Goal: Learn about a topic: Learn about a topic

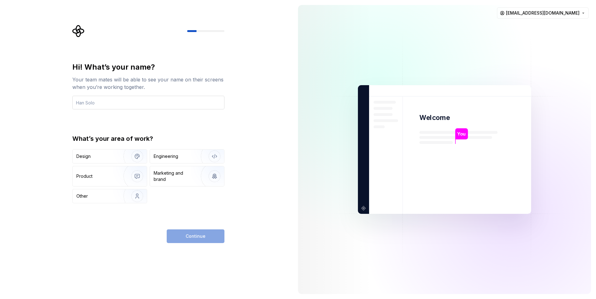
click at [105, 104] on input "text" at bounding box center [148, 103] width 152 height 14
type input "[PERSON_NAME]"
click at [132, 162] on img "button" at bounding box center [133, 156] width 40 height 42
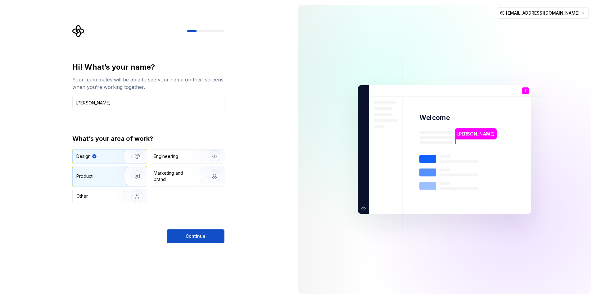
click at [129, 168] on img "button" at bounding box center [133, 176] width 40 height 42
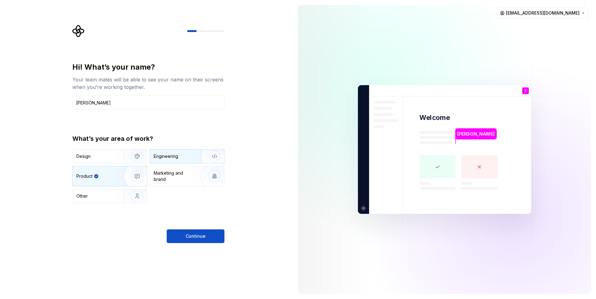
click at [168, 161] on div "Engineering" at bounding box center [187, 156] width 74 height 14
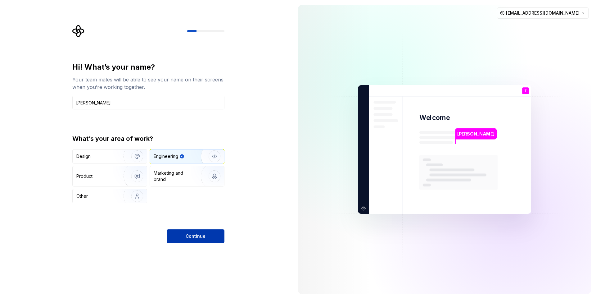
click at [186, 235] on span "Continue" at bounding box center [196, 236] width 20 height 6
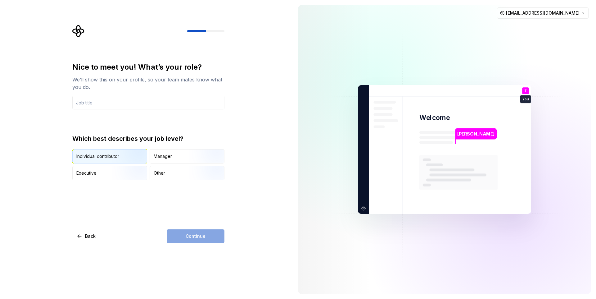
click at [127, 158] on img "button" at bounding box center [132, 164] width 40 height 42
click at [109, 102] on input "text" at bounding box center [148, 103] width 152 height 14
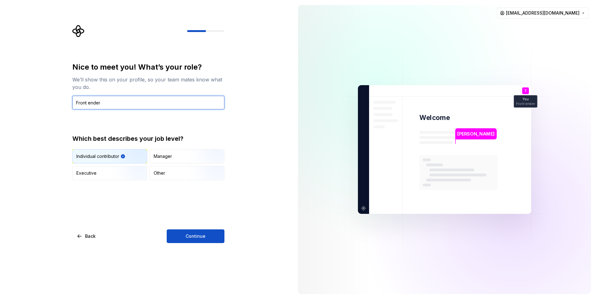
click at [88, 105] on input "Front ender" at bounding box center [148, 103] width 152 height 14
type input "Frontend Engineer"
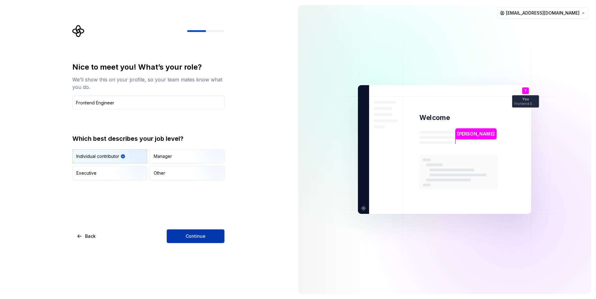
click at [180, 232] on button "Continue" at bounding box center [196, 236] width 58 height 14
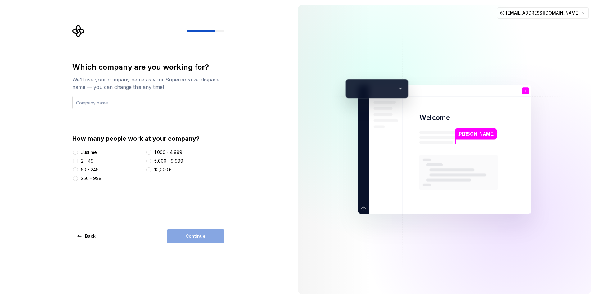
click at [105, 106] on input "text" at bounding box center [148, 103] width 152 height 14
click at [83, 153] on div "Just me" at bounding box center [89, 152] width 16 height 6
click at [78, 153] on button "Just me" at bounding box center [75, 152] width 5 height 5
click at [123, 104] on input "text" at bounding box center [148, 103] width 152 height 14
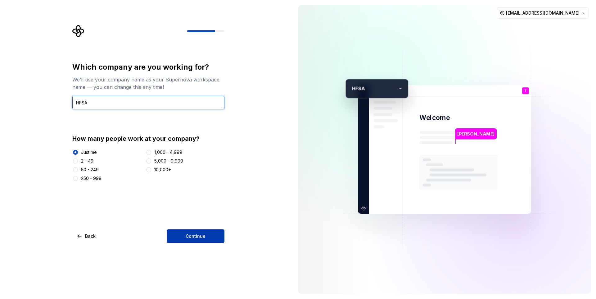
type input "HFSA"
click at [189, 233] on span "Continue" at bounding box center [196, 236] width 20 height 6
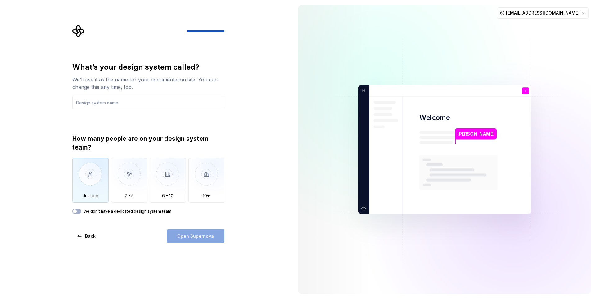
click at [94, 178] on img "button" at bounding box center [90, 179] width 36 height 42
click at [109, 103] on input "text" at bounding box center [148, 103] width 152 height 14
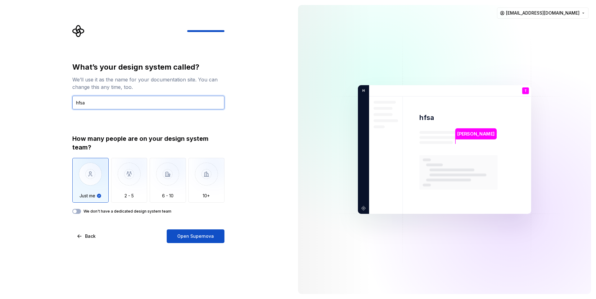
type input "hfsa"
click at [97, 212] on label "We don't have a dedicated design system team" at bounding box center [127, 211] width 88 height 5
click at [81, 212] on button "We don't have a dedicated design system team" at bounding box center [76, 211] width 9 height 5
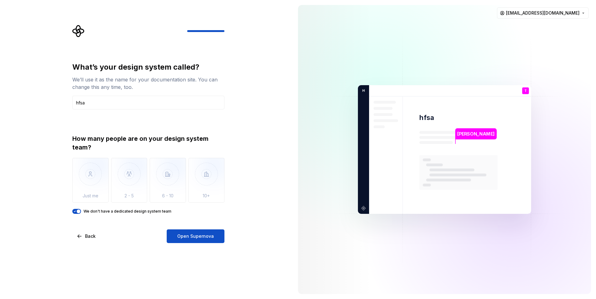
click at [99, 212] on label "We don't have a dedicated design system team" at bounding box center [127, 211] width 88 height 5
click at [81, 212] on button "We don't have a dedicated design system team" at bounding box center [76, 211] width 9 height 5
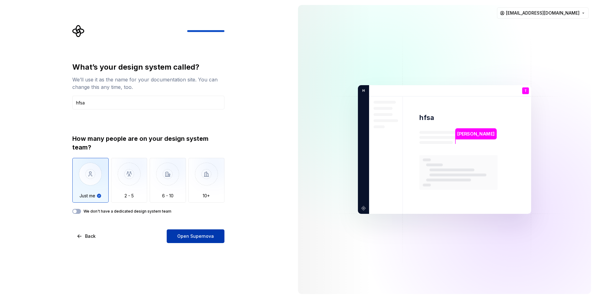
click at [179, 233] on span "Open Supernova" at bounding box center [195, 236] width 37 height 6
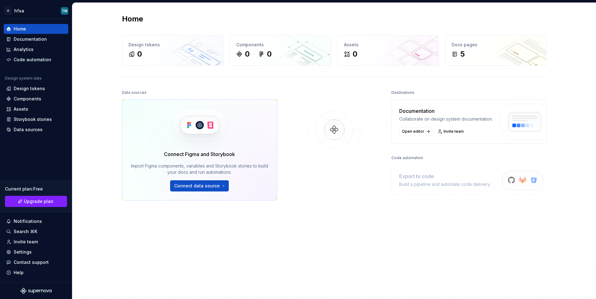
click at [102, 122] on div "Home Design tokens 0 Components 0 0 Assets 0 Docs pages 5 Data sources Connect …" at bounding box center [334, 153] width 524 height 301
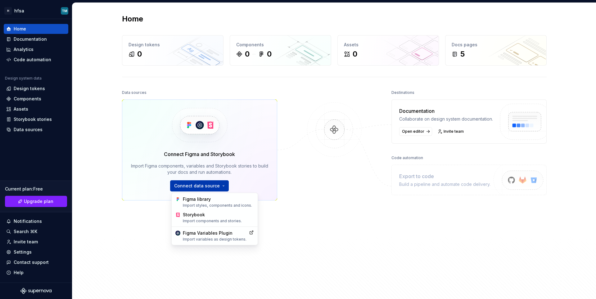
click at [221, 183] on html "H hfsa TM Home Documentation Analytics Code automation Design system data Desig…" at bounding box center [298, 149] width 596 height 299
click at [200, 216] on div "Storybook Import components and stories." at bounding box center [218, 217] width 71 height 12
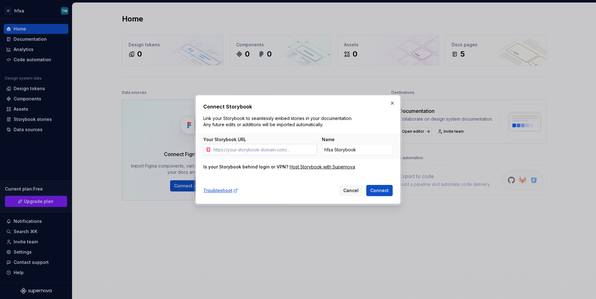
click at [236, 151] on input "Your Storybook URL" at bounding box center [264, 149] width 106 height 11
drag, startPoint x: 205, startPoint y: 167, endPoint x: 229, endPoint y: 167, distance: 24.5
click at [229, 167] on div "Is your Storybook behind login or VPN?" at bounding box center [245, 167] width 85 height 6
drag, startPoint x: 237, startPoint y: 167, endPoint x: 245, endPoint y: 167, distance: 7.8
click at [244, 167] on div "Is your Storybook behind login or VPN?" at bounding box center [245, 167] width 85 height 6
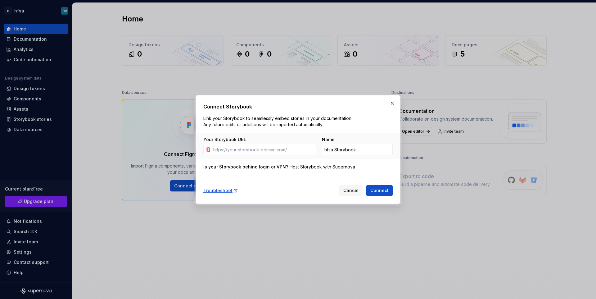
click at [248, 167] on div "Is your Storybook behind login or VPN?" at bounding box center [245, 167] width 85 height 6
click at [249, 167] on div "Is your Storybook behind login or VPN?" at bounding box center [245, 167] width 85 height 6
click at [236, 167] on div "Is your Storybook behind login or VPN?" at bounding box center [245, 167] width 85 height 6
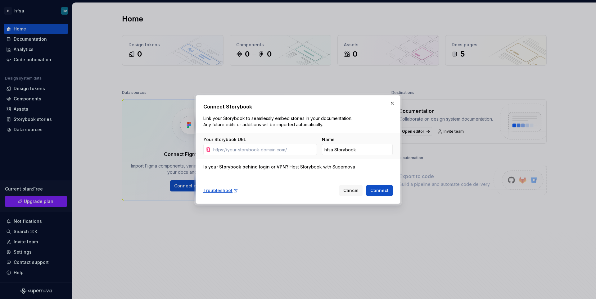
click at [246, 167] on div "Is your Storybook behind login or VPN?" at bounding box center [245, 167] width 85 height 6
click at [243, 167] on div "Is your Storybook behind login or VPN?" at bounding box center [245, 167] width 85 height 6
click at [238, 151] on input "Your Storybook URL" at bounding box center [264, 149] width 106 height 11
click at [337, 149] on input "hfsa Storybook" at bounding box center [357, 149] width 71 height 11
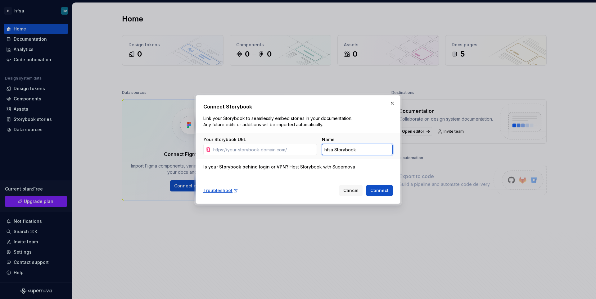
click at [337, 149] on input "hfsa Storybook" at bounding box center [357, 149] width 71 height 11
click at [330, 149] on input "hfsa Storybook" at bounding box center [357, 149] width 71 height 11
click at [342, 149] on input "hfsa Storybook" at bounding box center [357, 149] width 71 height 11
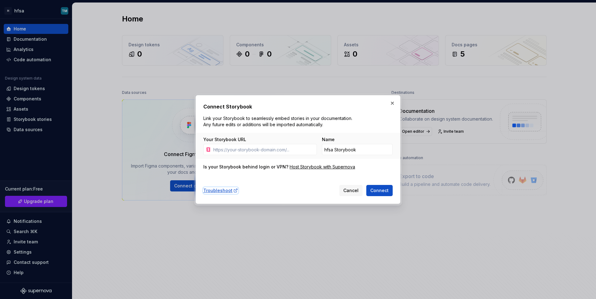
click at [229, 192] on div "Troubleshoot" at bounding box center [220, 190] width 35 height 6
click at [352, 185] on button "Cancel" at bounding box center [350, 190] width 23 height 11
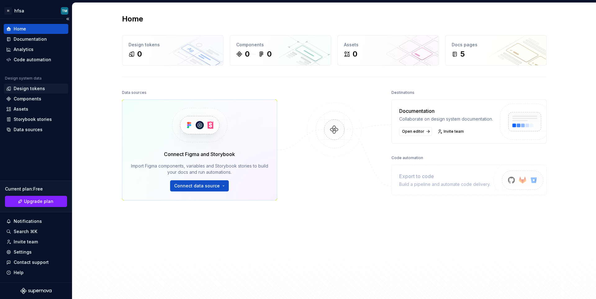
click at [45, 88] on div "Design tokens" at bounding box center [36, 88] width 60 height 6
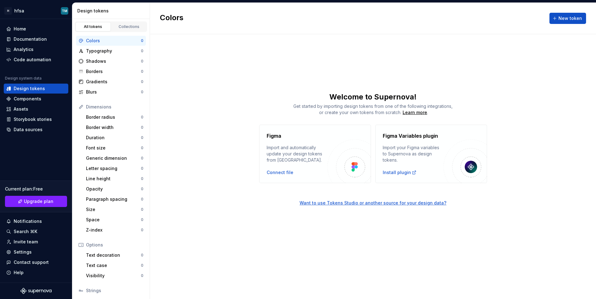
click at [221, 110] on div "Get started by importing design tokens from one of the following integrations, …" at bounding box center [373, 109] width 446 height 12
click at [107, 50] on div "Typography" at bounding box center [113, 51] width 55 height 6
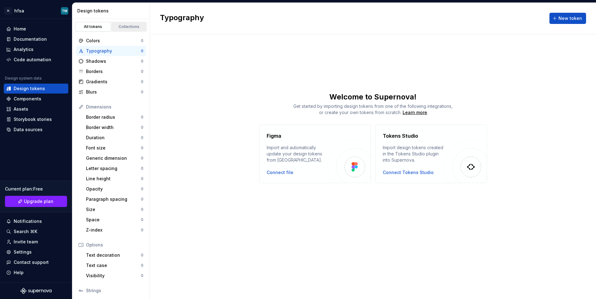
click at [127, 28] on div "Collections" at bounding box center [129, 26] width 31 height 5
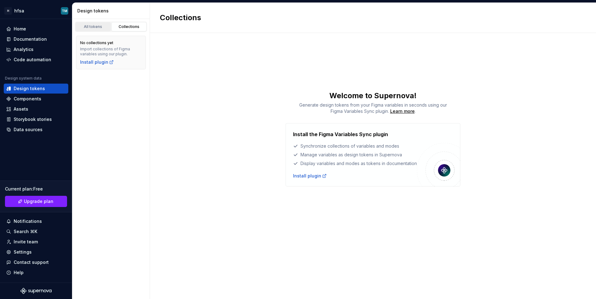
click at [101, 29] on div "All tokens" at bounding box center [93, 26] width 31 height 5
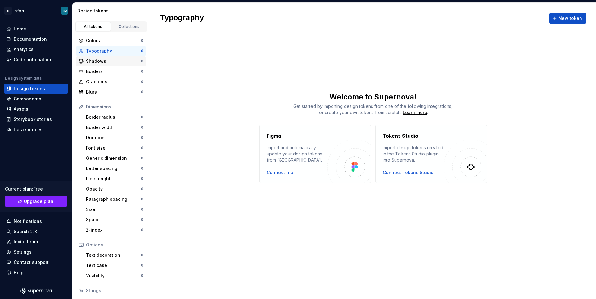
click at [111, 59] on div "Shadows" at bounding box center [113, 61] width 55 height 6
click at [106, 70] on div "Borders" at bounding box center [113, 71] width 55 height 6
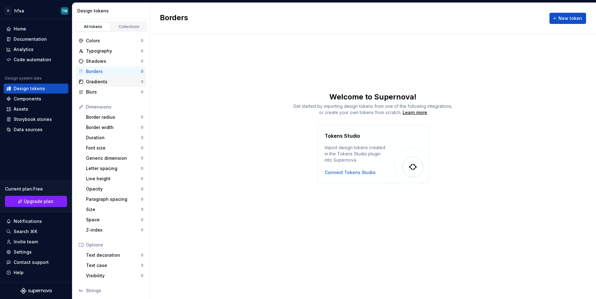
click at [103, 80] on div "Gradients" at bounding box center [113, 82] width 55 height 6
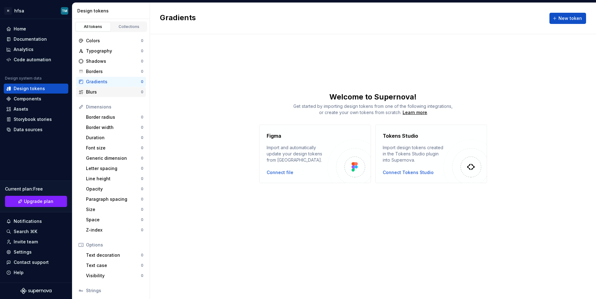
click at [101, 89] on div "Blurs" at bounding box center [113, 92] width 55 height 6
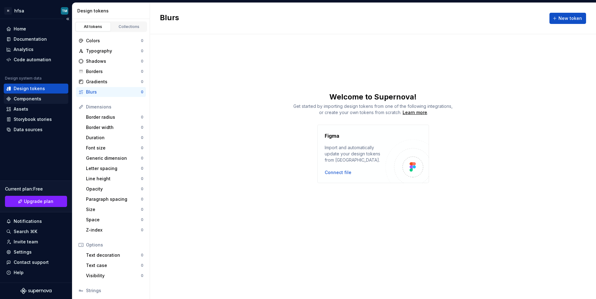
click at [28, 98] on div "Components" at bounding box center [28, 99] width 28 height 6
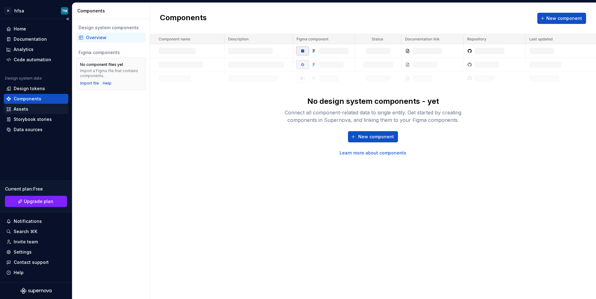
click at [41, 108] on div "Assets" at bounding box center [36, 109] width 60 height 6
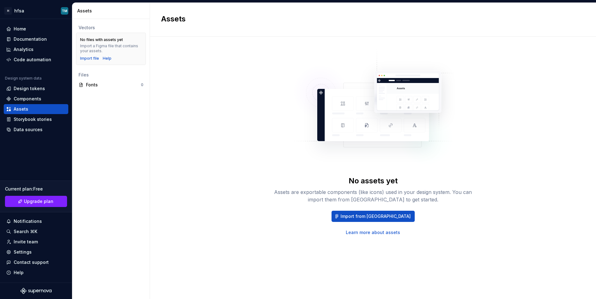
click at [110, 132] on div "Vectors No files with assets yet Import a Figma file that contains your assets.…" at bounding box center [110, 159] width 77 height 280
click at [41, 120] on div "Storybook stories" at bounding box center [33, 119] width 38 height 6
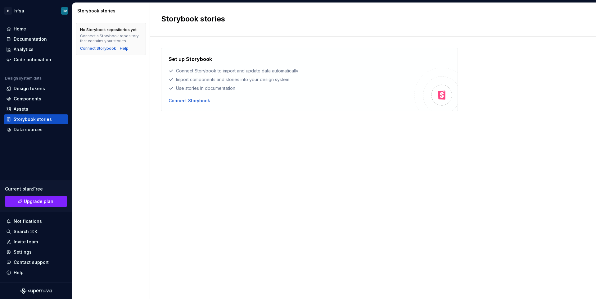
click at [191, 128] on div "Set up Storybook Connect Storybook to import and update data automatically Impo…" at bounding box center [373, 161] width 424 height 227
click at [133, 126] on div "No Storybook repositories yet Connect a Storybook repository that contains your…" at bounding box center [110, 159] width 77 height 280
drag, startPoint x: 81, startPoint y: 35, endPoint x: 121, endPoint y: 36, distance: 40.0
click at [121, 36] on div "Connect a Storybook repository that contains your stories." at bounding box center [111, 39] width 62 height 10
click at [105, 38] on div "Connect a Storybook repository that contains your stories." at bounding box center [111, 39] width 62 height 10
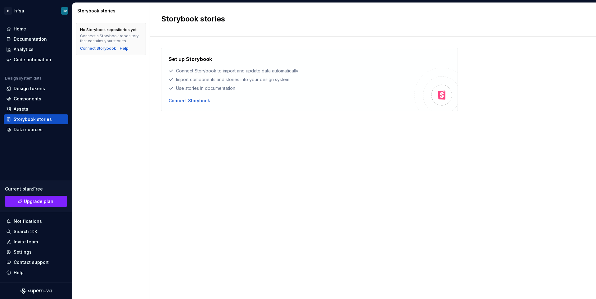
click at [96, 104] on div "No Storybook repositories yet Connect a Storybook repository that contains your…" at bounding box center [110, 159] width 77 height 280
click at [97, 49] on div "Connect Storybook" at bounding box center [98, 48] width 36 height 5
click at [53, 129] on div "Data sources" at bounding box center [36, 129] width 60 height 6
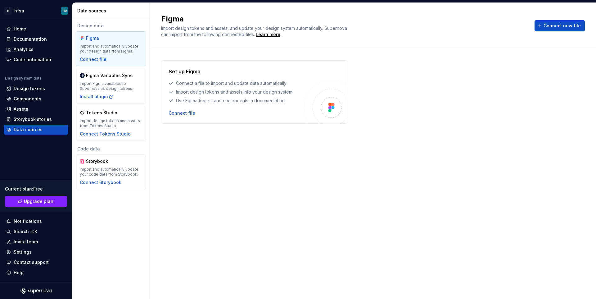
click at [193, 148] on div "Set up Figma Connect a file to import and update data automatically Import desi…" at bounding box center [373, 167] width 424 height 215
click at [193, 151] on div "Set up Figma Connect a file to import and update data automatically Import desi…" at bounding box center [373, 167] width 424 height 215
click at [194, 155] on div "Set up Figma Connect a file to import and update data automatically Import desi…" at bounding box center [373, 167] width 424 height 215
click at [114, 86] on div "Import Figma variables to Supernova as design tokens." at bounding box center [111, 86] width 62 height 10
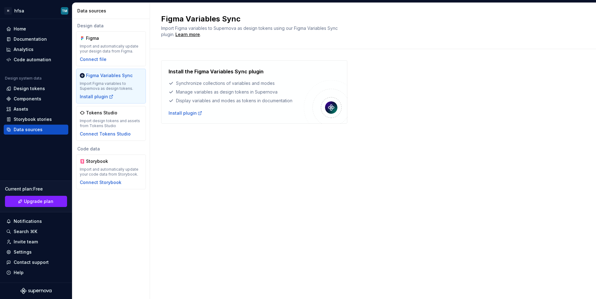
click at [169, 124] on div "Install the Figma Variables Sync plugin Synchronize collections of variables an…" at bounding box center [373, 98] width 424 height 98
click at [171, 130] on div "Install the Figma Variables Sync plugin Synchronize collections of variables an…" at bounding box center [373, 98] width 424 height 98
click at [128, 120] on div "Import design tokens and assets from Tokens Studio" at bounding box center [111, 123] width 62 height 10
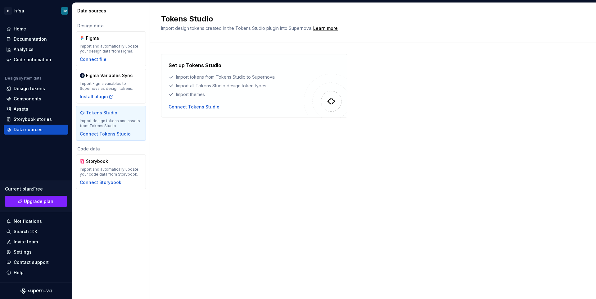
click at [168, 132] on div "Set up Tokens Studio Import tokens from Tokens Studio to Supernova Import all T…" at bounding box center [373, 92] width 424 height 98
drag, startPoint x: 173, startPoint y: 78, endPoint x: 207, endPoint y: 77, distance: 34.2
click at [207, 77] on div "Import tokens from Tokens Studio to Supernova" at bounding box center [236, 77] width 135 height 6
drag, startPoint x: 211, startPoint y: 77, endPoint x: 223, endPoint y: 77, distance: 11.2
click at [223, 77] on div "Import tokens from Tokens Studio to Supernova" at bounding box center [236, 77] width 135 height 6
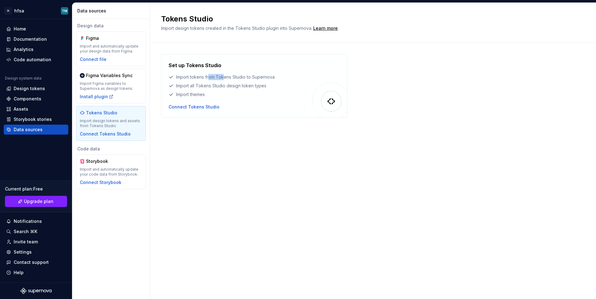
click at [210, 77] on div "Import tokens from Tokens Studio to Supernova" at bounding box center [236, 77] width 135 height 6
drag, startPoint x: 173, startPoint y: 87, endPoint x: 200, endPoint y: 85, distance: 26.7
click at [200, 85] on div "Import all Tokens Studio design token types" at bounding box center [236, 86] width 135 height 6
click at [188, 85] on div "Import all Tokens Studio design token types" at bounding box center [236, 86] width 135 height 6
click at [181, 154] on div "Tokens Studio Import design tokens created in the Tokens Studio plugin into Sup…" at bounding box center [373, 151] width 446 height 296
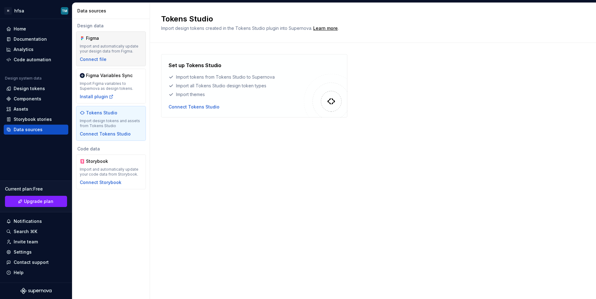
click at [126, 61] on div "Figma Import and automatically update your design data from Figma. Connect file" at bounding box center [111, 48] width 62 height 27
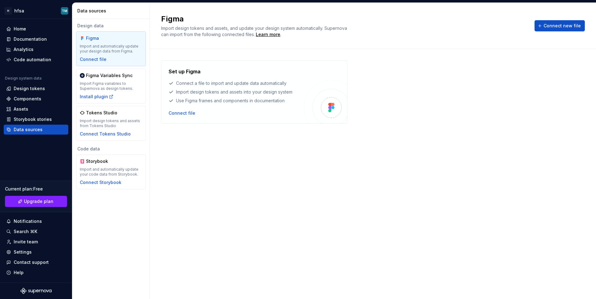
click at [167, 70] on div "Set up Figma Connect a file to import and update data automatically Import desi…" at bounding box center [254, 91] width 186 height 63
drag, startPoint x: 174, startPoint y: 79, endPoint x: 195, endPoint y: 79, distance: 21.4
click at [195, 79] on div "Set up Figma Connect a file to import and update data automatically Import desi…" at bounding box center [236, 86] width 135 height 36
drag, startPoint x: 177, startPoint y: 91, endPoint x: 294, endPoint y: 90, distance: 117.0
click at [294, 90] on div "Import design tokens and assets into your design system" at bounding box center [236, 92] width 135 height 6
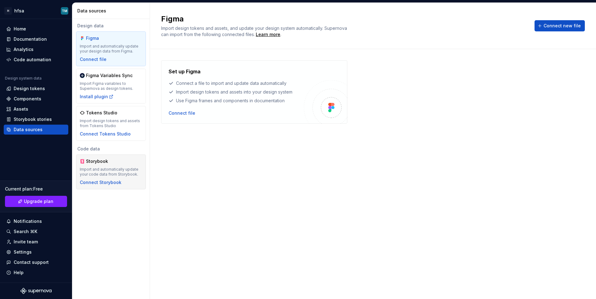
click at [126, 160] on div "Storybook" at bounding box center [111, 161] width 62 height 6
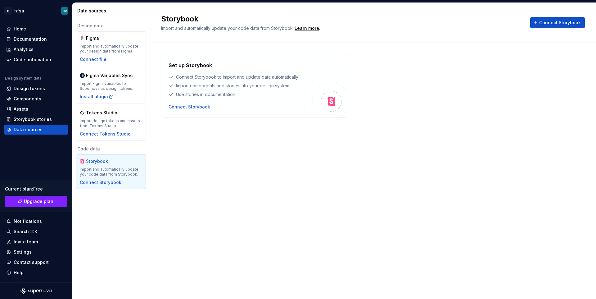
click at [195, 139] on div "Set up Storybook Connect Storybook to import and update data automatically Impo…" at bounding box center [373, 92] width 424 height 98
click at [200, 134] on div "Set up Storybook Connect Storybook to import and update data automatically Impo…" at bounding box center [373, 92] width 424 height 98
click at [33, 40] on div "Documentation" at bounding box center [30, 39] width 33 height 6
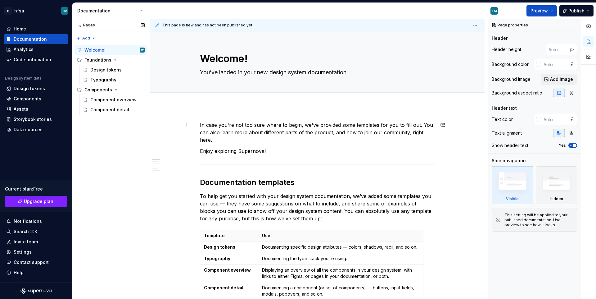
click at [207, 128] on p "In case you're not too sure where to begin, we've provided some templates for y…" at bounding box center [317, 132] width 235 height 22
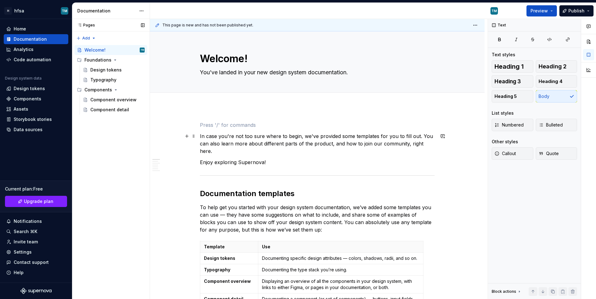
click at [245, 140] on p "In case you're not too sure where to begin, we've provided some templates for y…" at bounding box center [317, 143] width 235 height 22
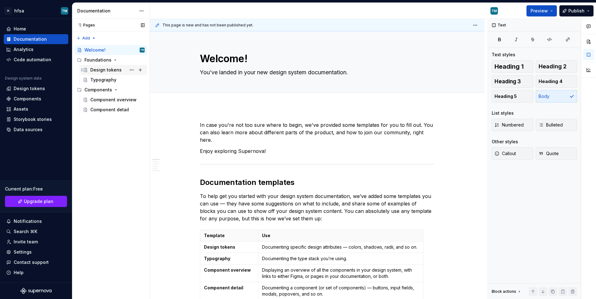
click at [103, 70] on div "Design tokens" at bounding box center [105, 70] width 31 height 6
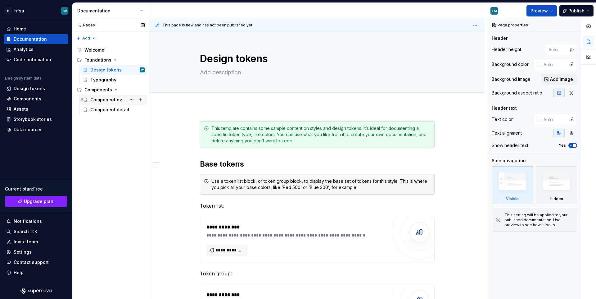
click at [113, 98] on div "Component overview" at bounding box center [108, 100] width 36 height 6
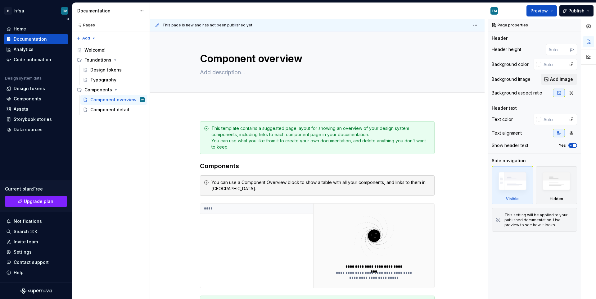
click at [32, 145] on div "Home Documentation Analytics Code automation Design system data Design tokens C…" at bounding box center [36, 150] width 72 height 263
click at [35, 48] on div "Analytics" at bounding box center [36, 49] width 60 height 6
click at [33, 58] on div "Code automation" at bounding box center [33, 59] width 38 height 6
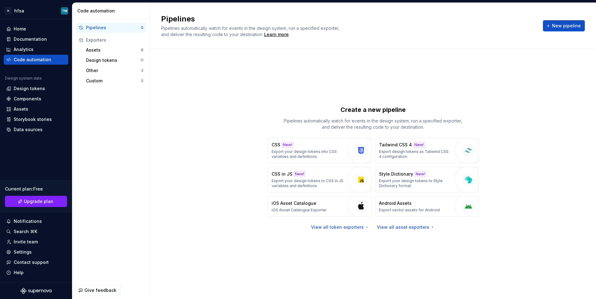
click at [188, 144] on div "Create a new pipeline Pipelines automatically watch for events in the design sy…" at bounding box center [373, 167] width 424 height 215
click at [128, 51] on div "Assets" at bounding box center [113, 50] width 55 height 6
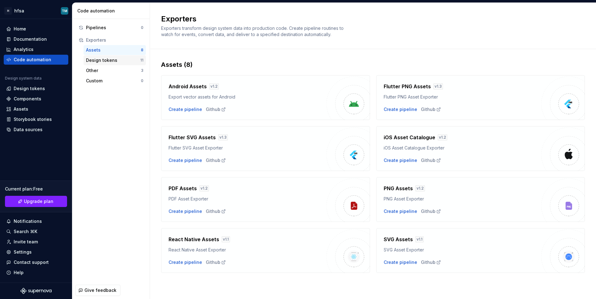
click at [102, 62] on div "Design tokens" at bounding box center [113, 60] width 54 height 6
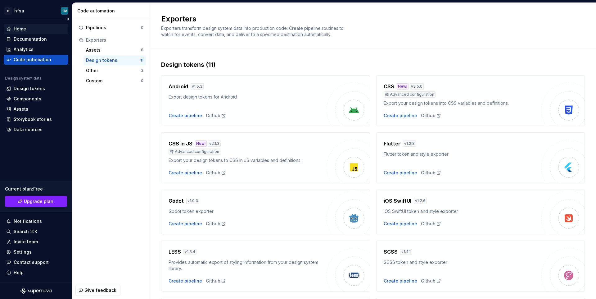
click at [28, 29] on div "Home" at bounding box center [36, 29] width 60 height 6
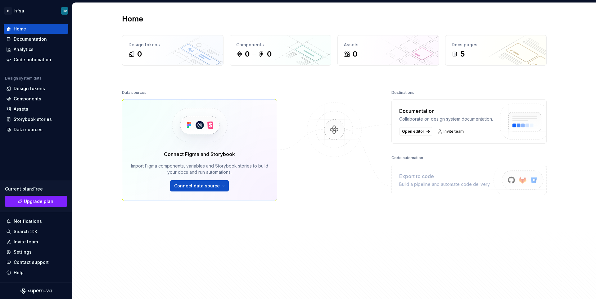
click at [94, 86] on div "Home Design tokens 0 Components 0 0 Assets 0 Docs pages 5 Data sources Connect …" at bounding box center [334, 153] width 524 height 301
click at [340, 123] on img at bounding box center [334, 135] width 60 height 67
click at [331, 169] on div at bounding box center [334, 177] width 62 height 179
click at [405, 134] on span "Open editor" at bounding box center [413, 131] width 22 height 5
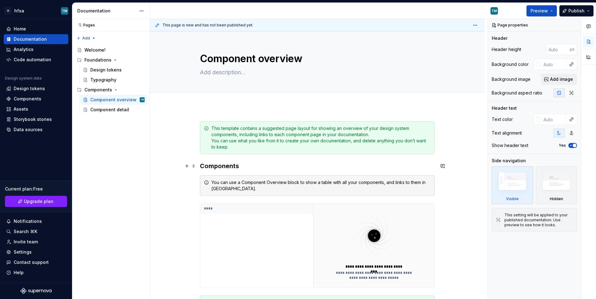
click at [174, 163] on div "**********" at bounding box center [317, 269] width 335 height 326
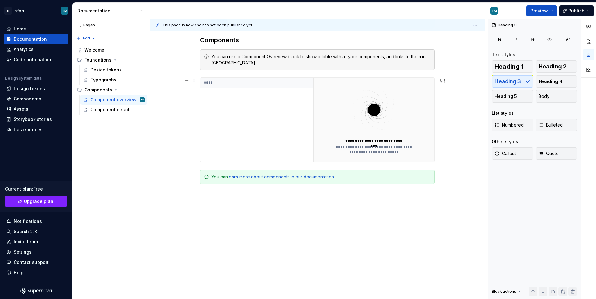
scroll to position [134, 0]
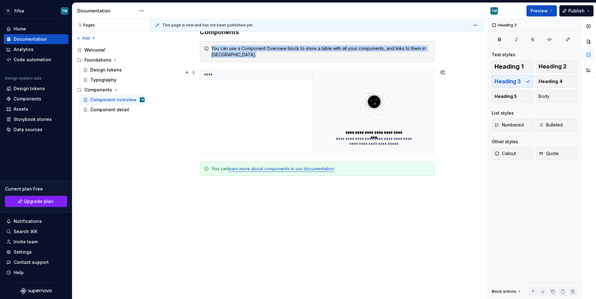
click at [262, 117] on div "****" at bounding box center [256, 112] width 113 height 84
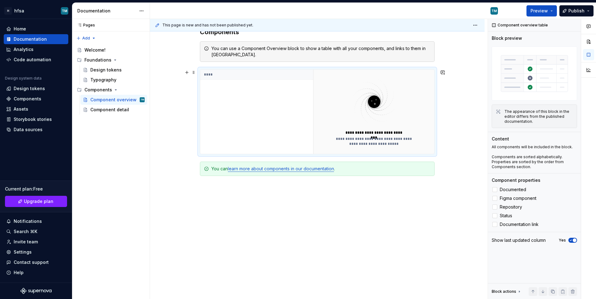
click at [367, 132] on div "**********" at bounding box center [374, 132] width 64 height 5
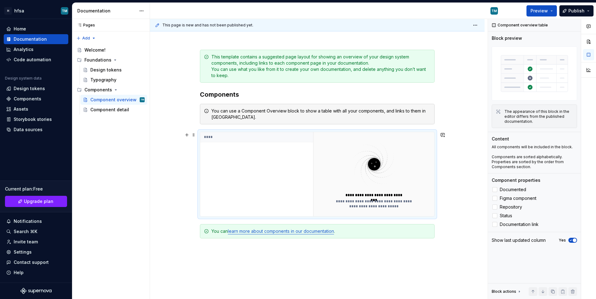
scroll to position [68, 0]
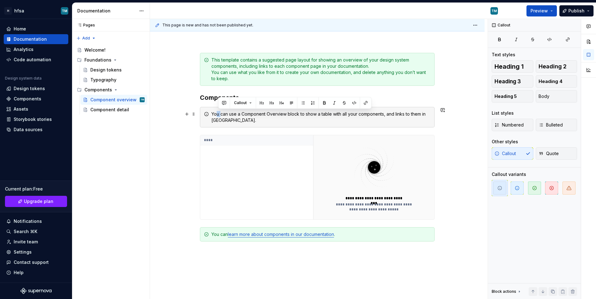
drag, startPoint x: 218, startPoint y: 115, endPoint x: 223, endPoint y: 115, distance: 4.0
click at [223, 115] on div "You can use a Component Overview block to show a table with all your components…" at bounding box center [320, 117] width 219 height 12
click at [125, 136] on div "Pages Pages Add Accessibility guide for tree Page tree. Navigate the tree with …" at bounding box center [111, 159] width 78 height 280
click at [117, 151] on div "Pages Pages Add Accessibility guide for tree Page tree. Navigate the tree with …" at bounding box center [111, 159] width 78 height 280
type textarea "*"
